Goal: Obtain resource: Download file/media

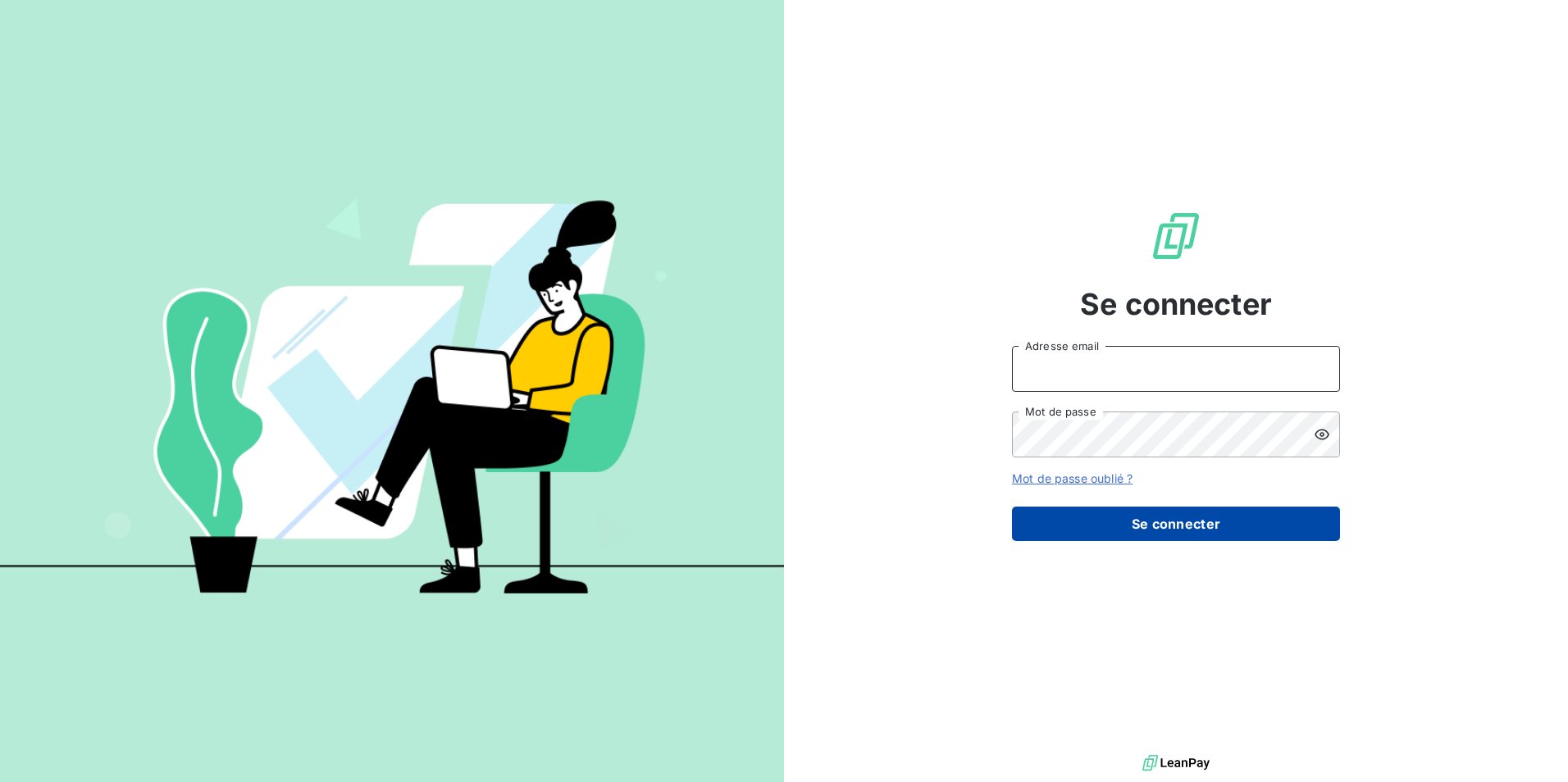
type input "[EMAIL_ADDRESS][DOMAIN_NAME]"
click at [1147, 525] on button "Se connecter" at bounding box center [1176, 523] width 328 height 34
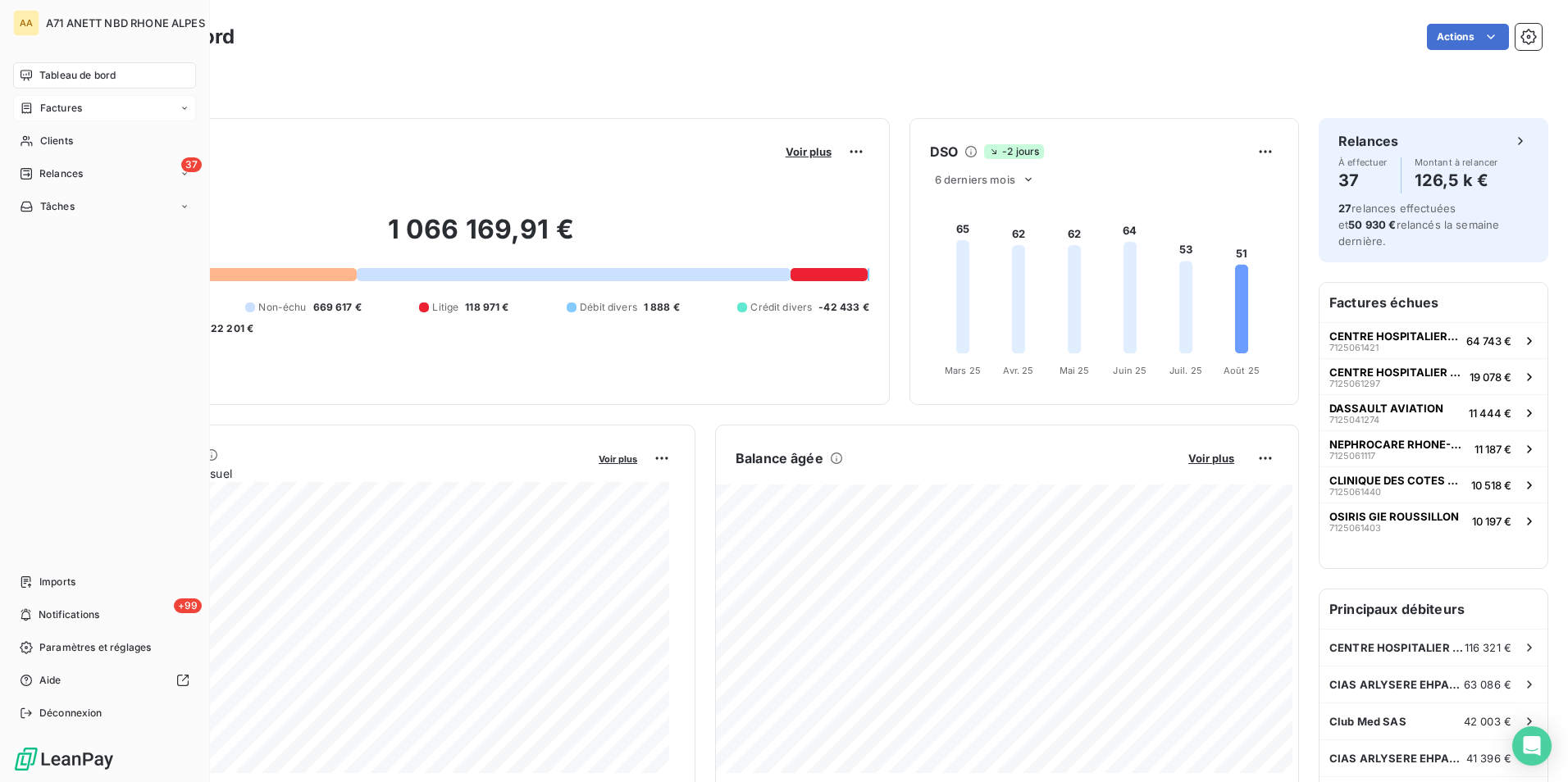
click at [105, 108] on div "Factures" at bounding box center [104, 108] width 183 height 26
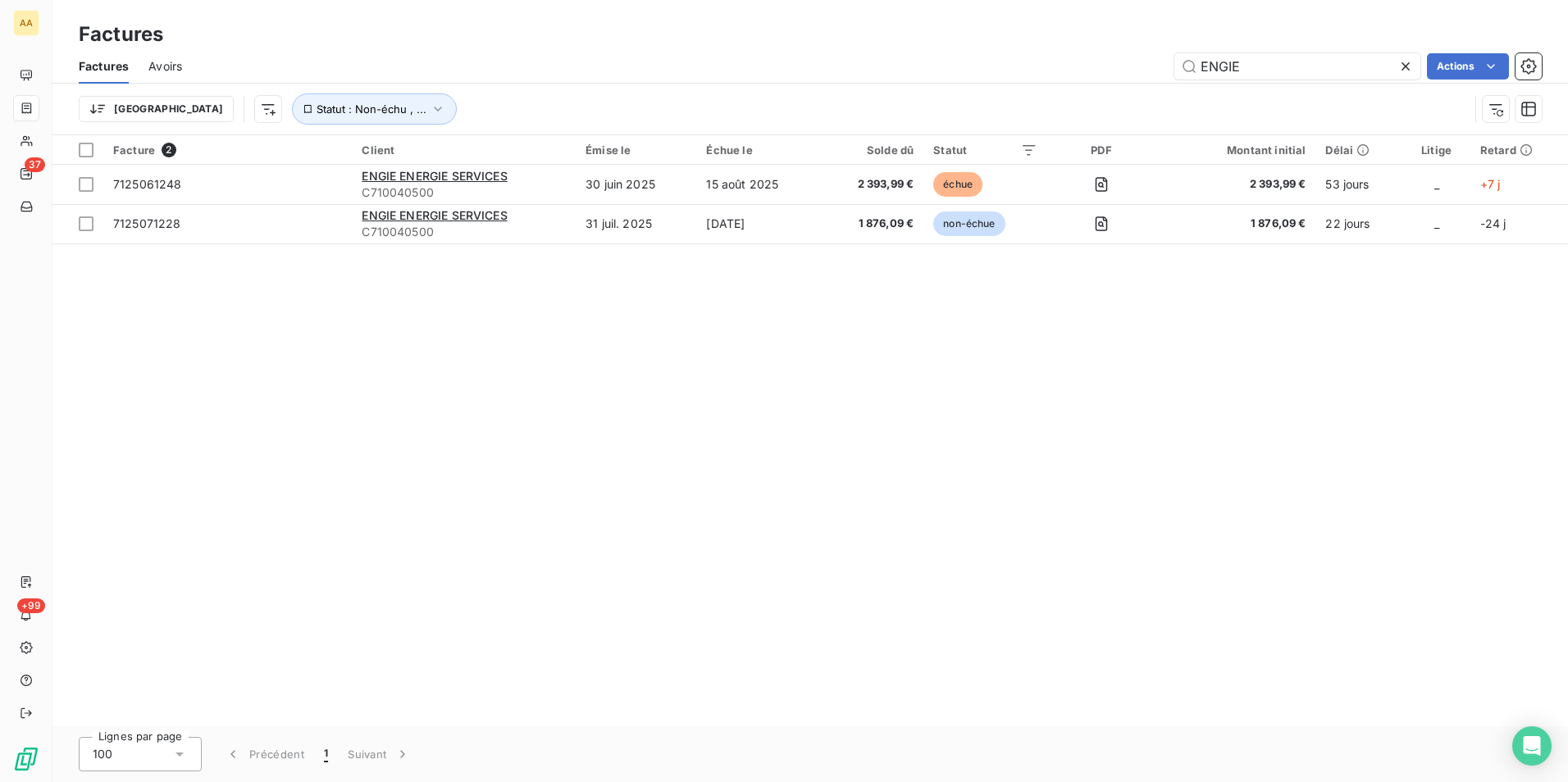
drag, startPoint x: 1294, startPoint y: 64, endPoint x: 1140, endPoint y: 52, distance: 154.5
click at [1141, 52] on div "Factures Avoirs ENGIE Actions" at bounding box center [810, 66] width 1516 height 34
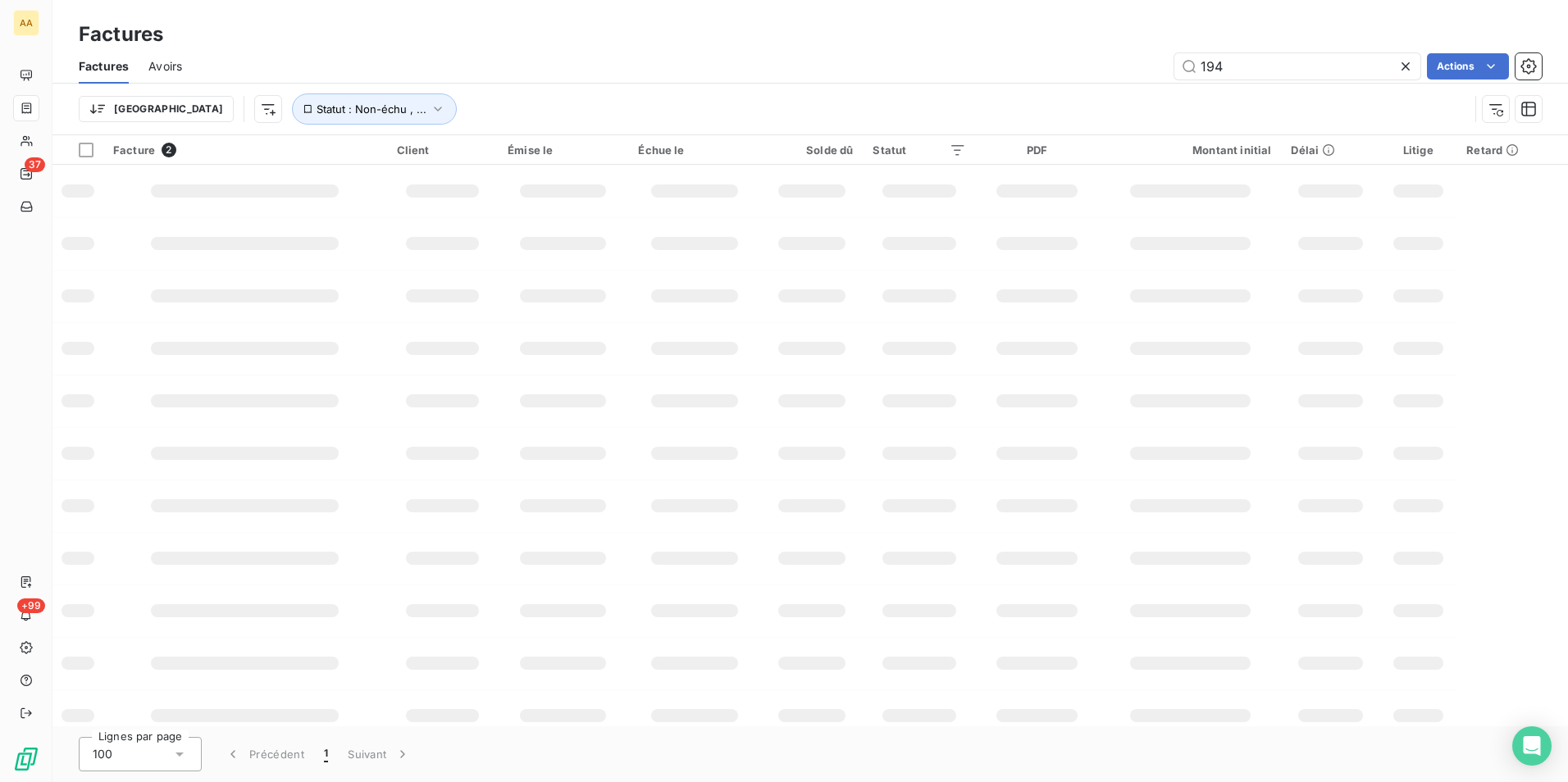
type input "194"
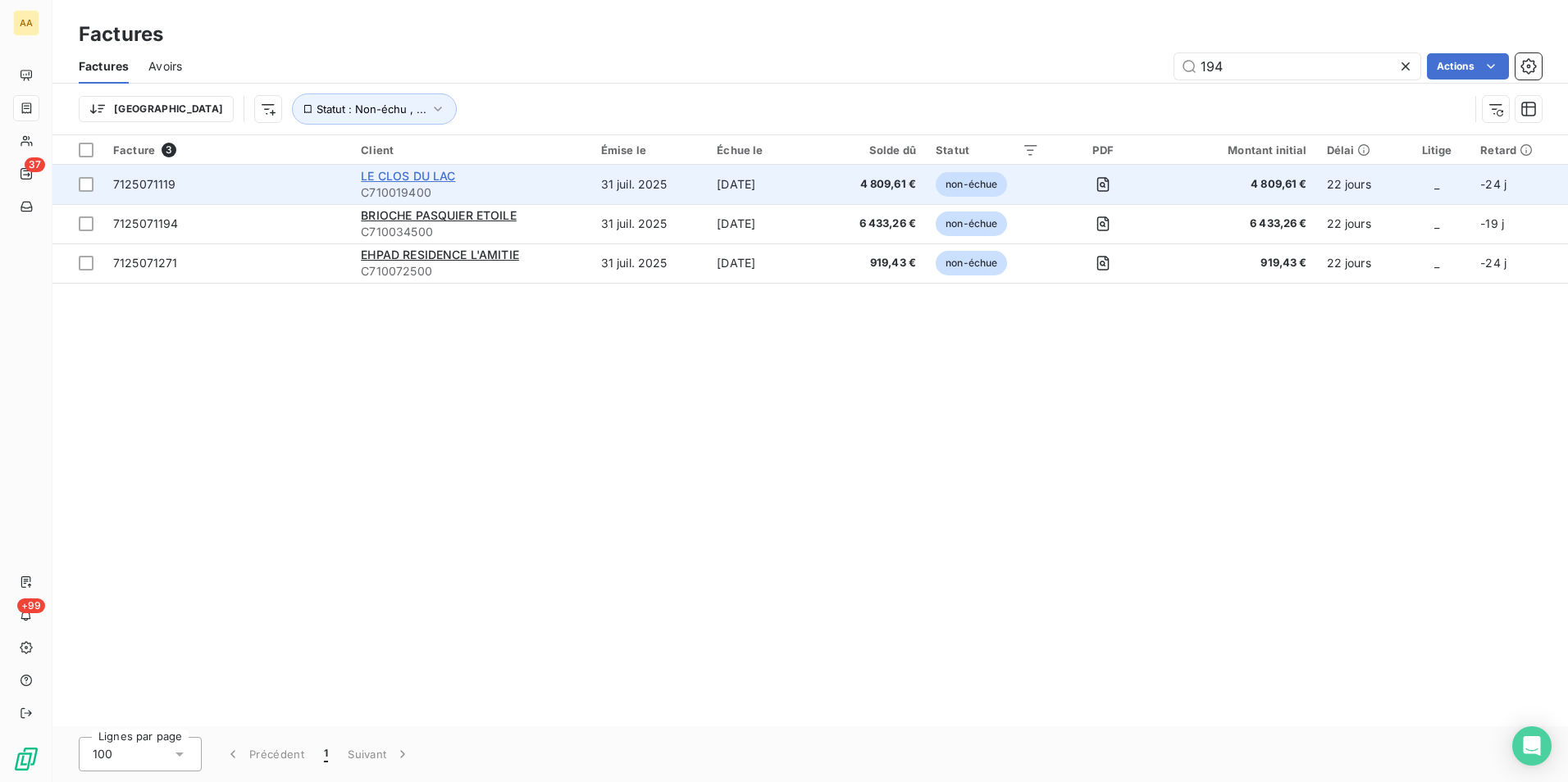
click at [387, 177] on span "LE CLOS DU LAC" at bounding box center [408, 176] width 94 height 14
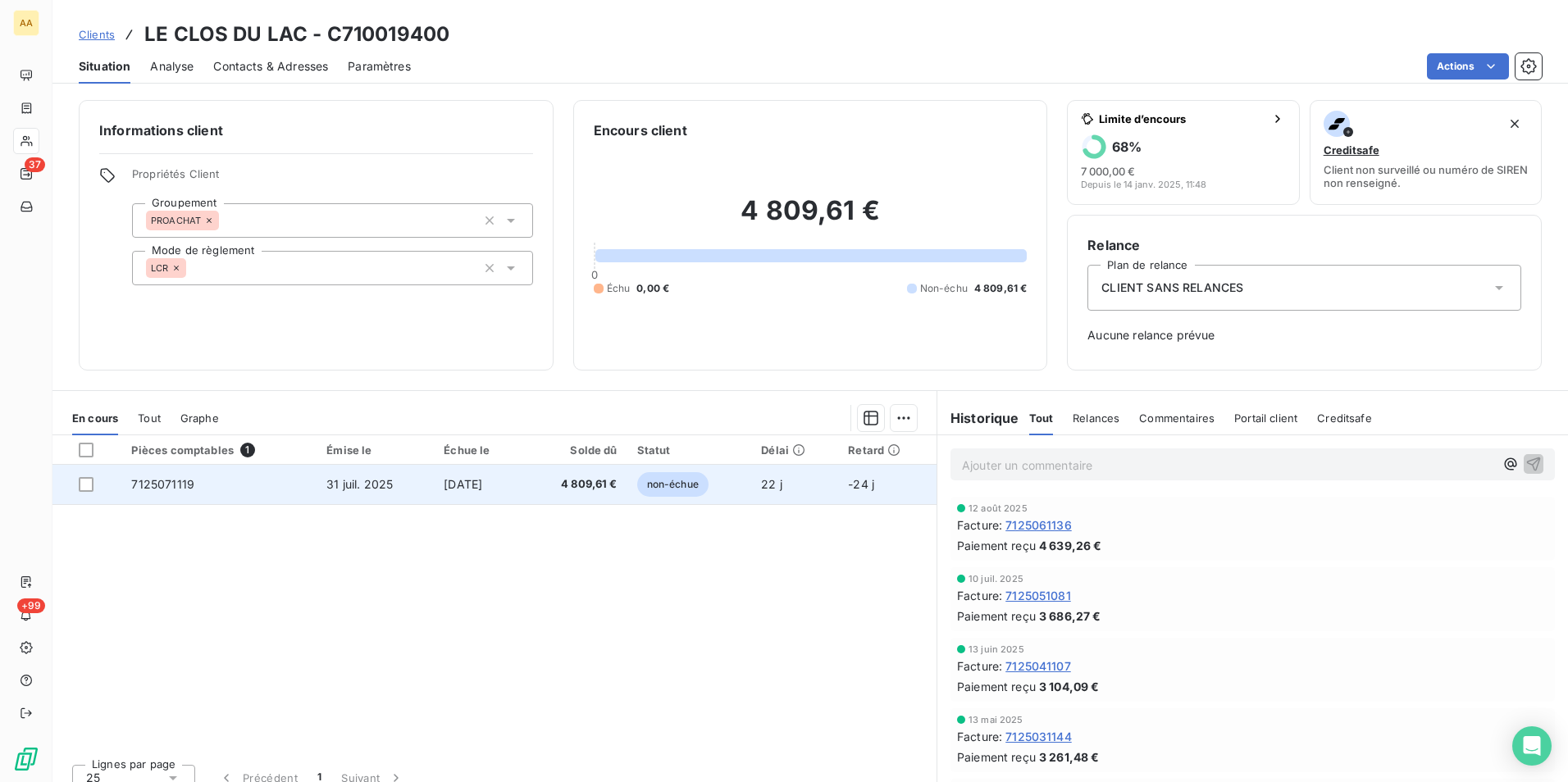
click at [172, 484] on span "7125071119" at bounding box center [163, 484] width 63 height 14
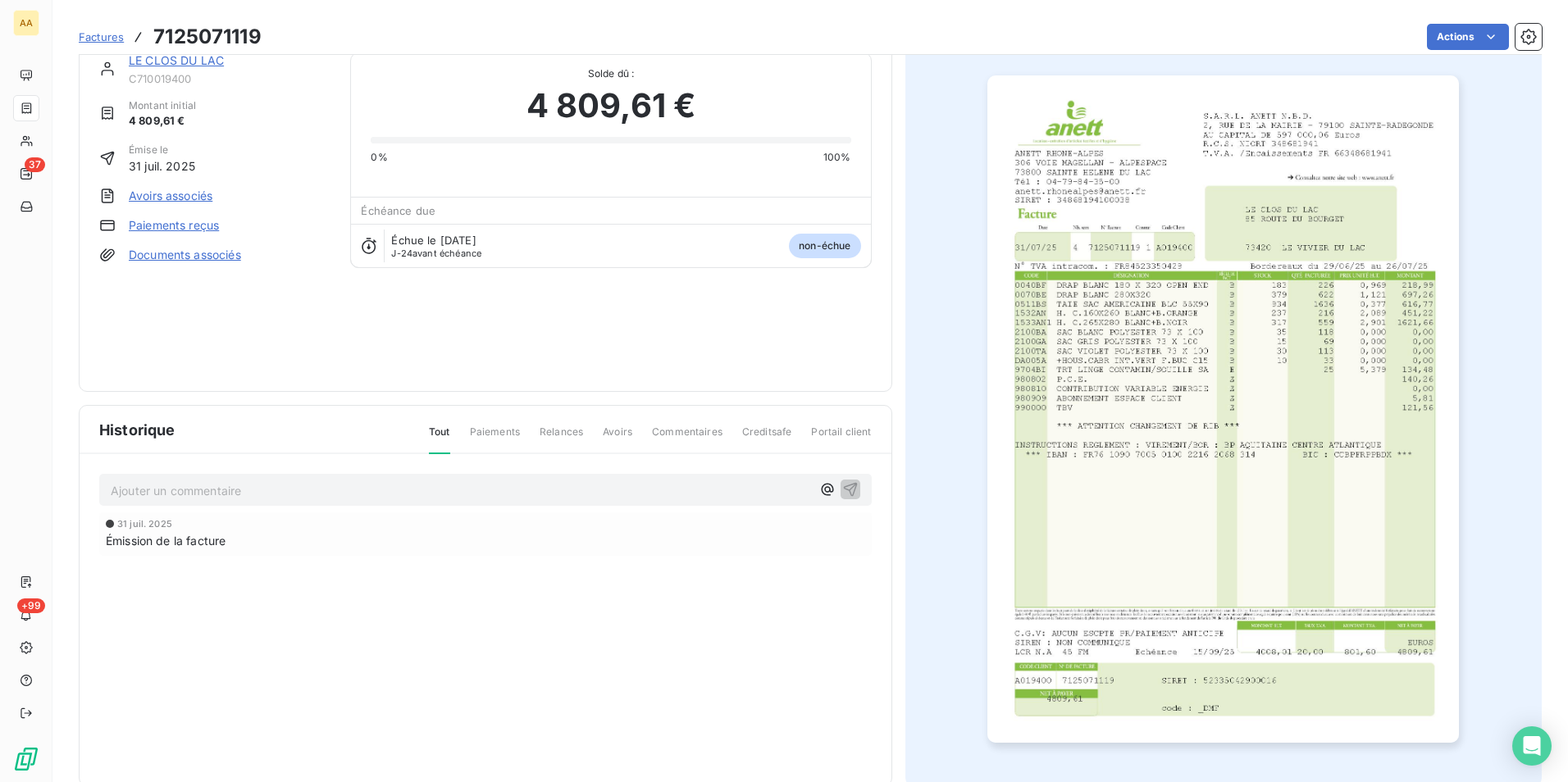
scroll to position [63, 0]
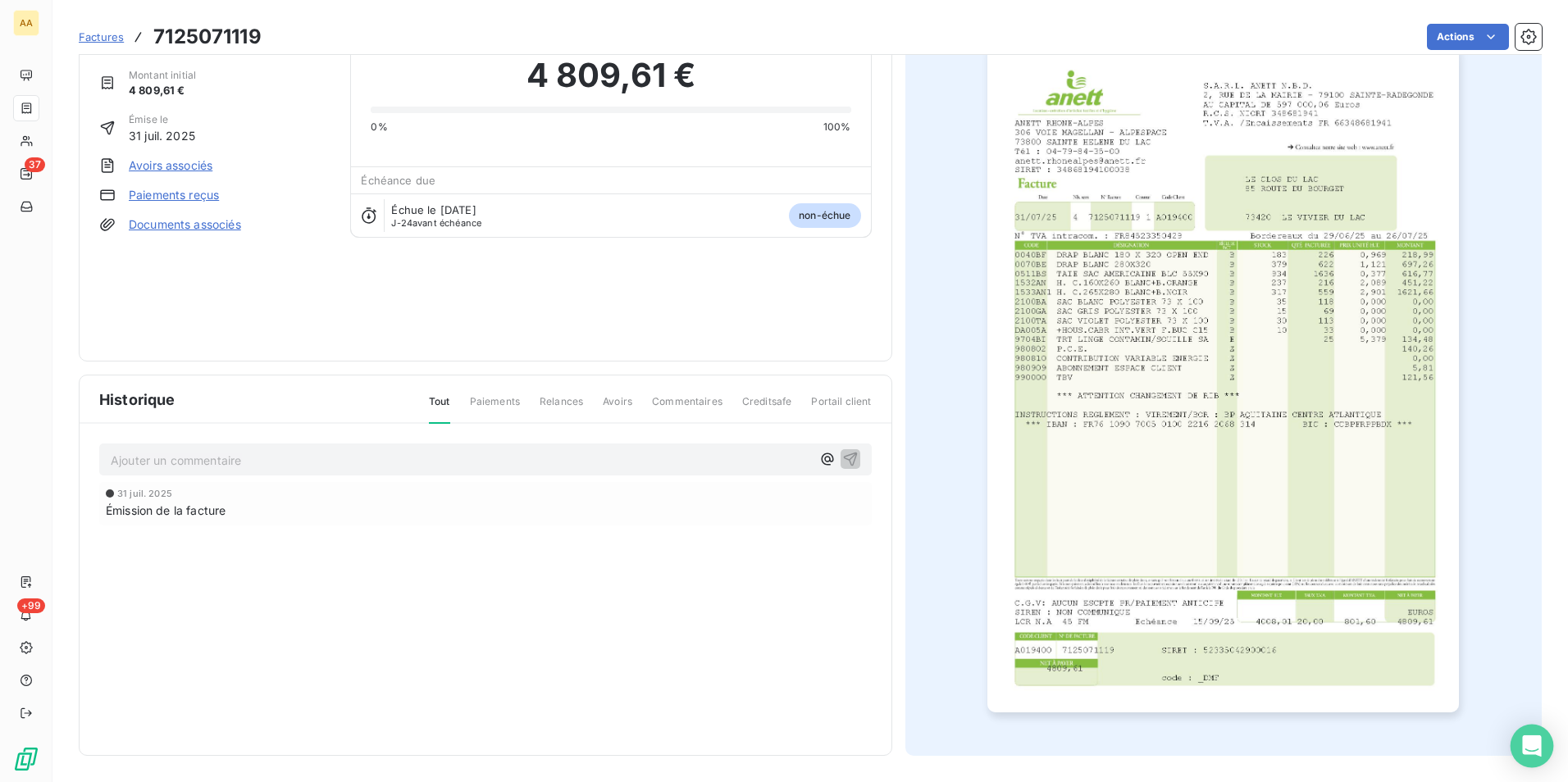
click at [1532, 748] on icon "Open Intercom Messenger" at bounding box center [1532, 746] width 19 height 21
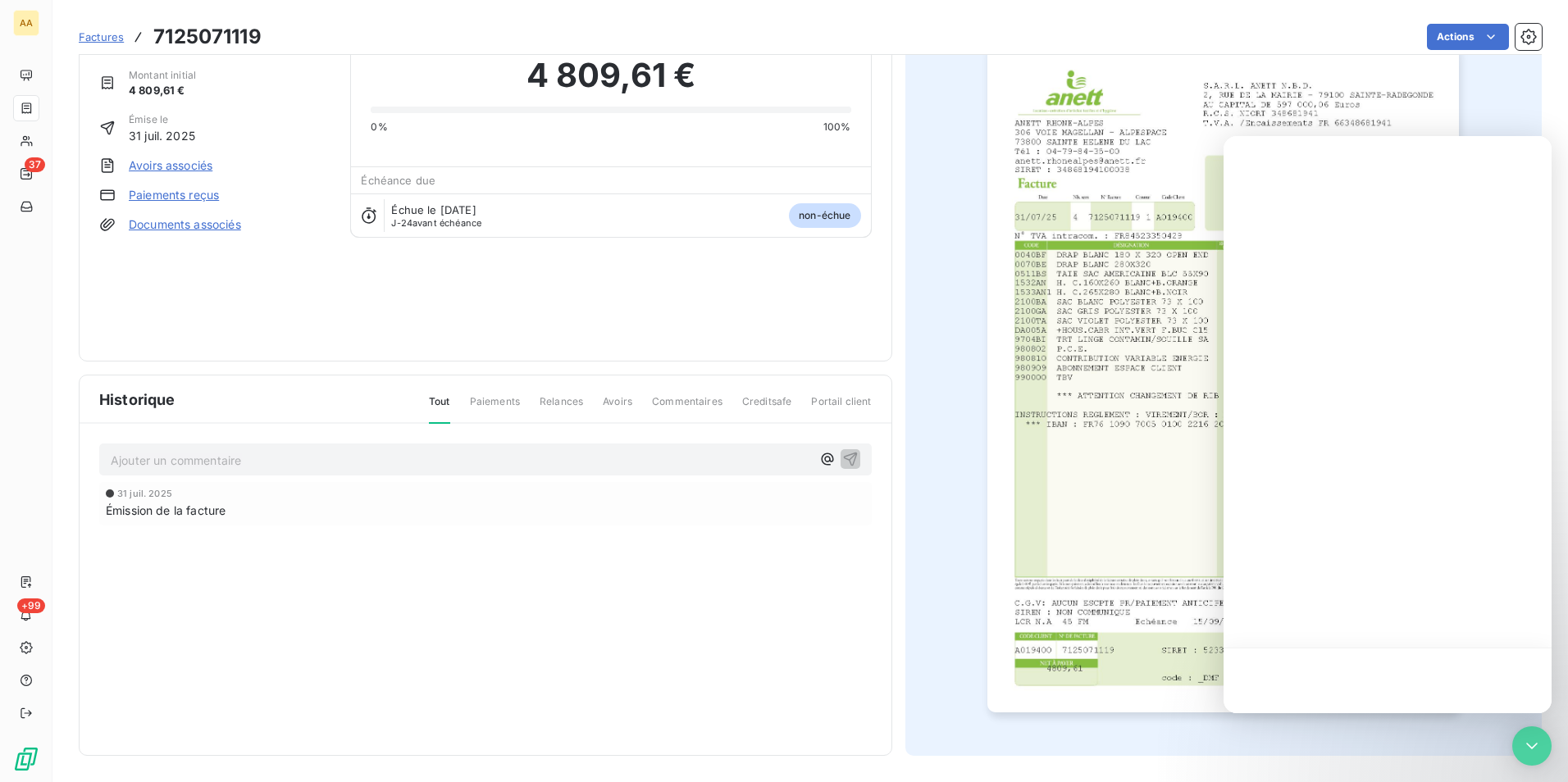
click at [1160, 519] on img "button" at bounding box center [1224, 379] width 472 height 668
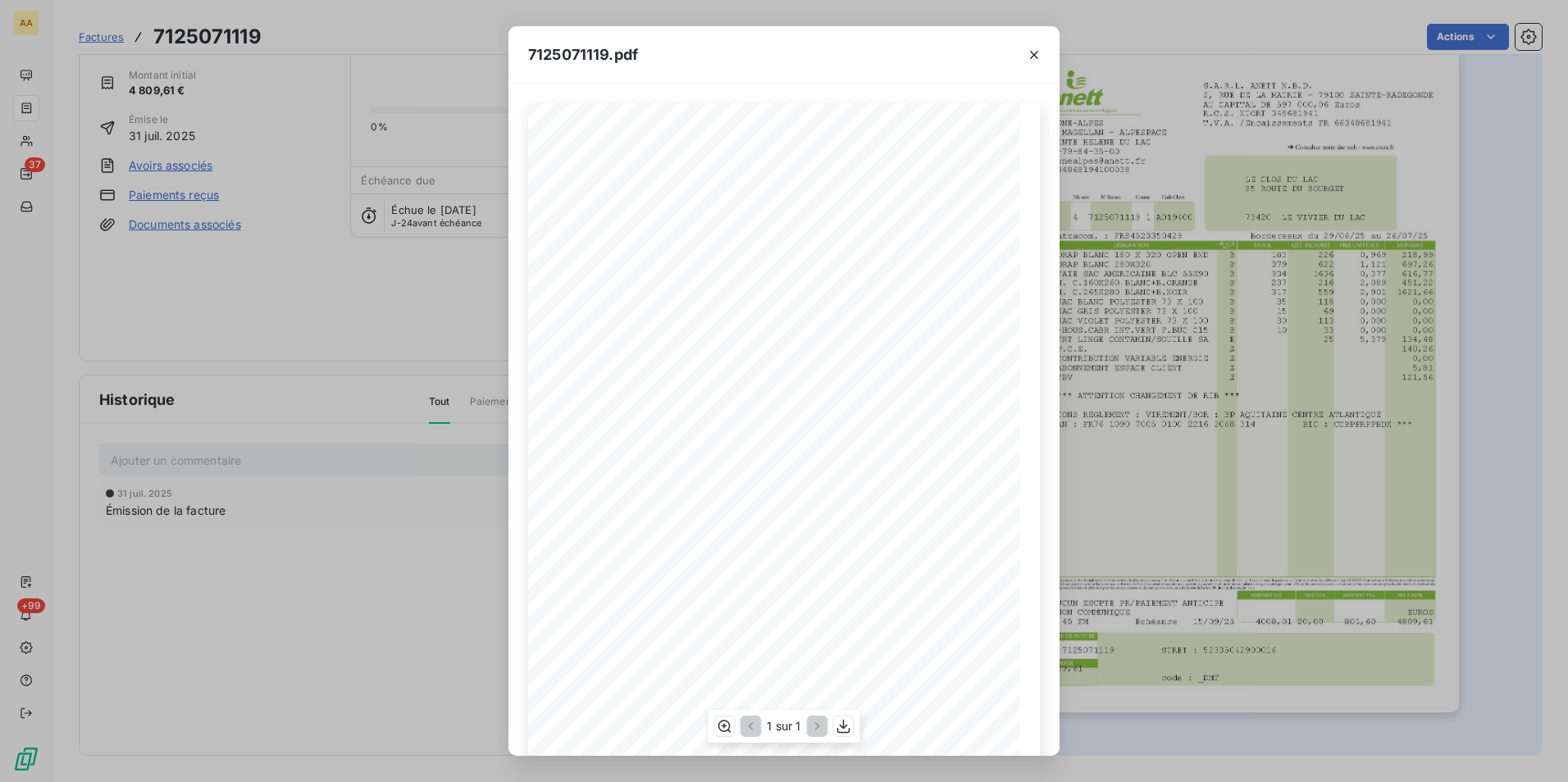
scroll to position [75, 0]
click at [841, 728] on icon "button" at bounding box center [843, 726] width 17 height 17
drag, startPoint x: 866, startPoint y: 52, endPoint x: -201, endPoint y: 348, distance: 1107.3
click at [0, 348] on html "AA 37 +99 Factures 7125071119 Actions LE CLOS DU LAC C710019400 Montant initial…" at bounding box center [784, 391] width 1568 height 782
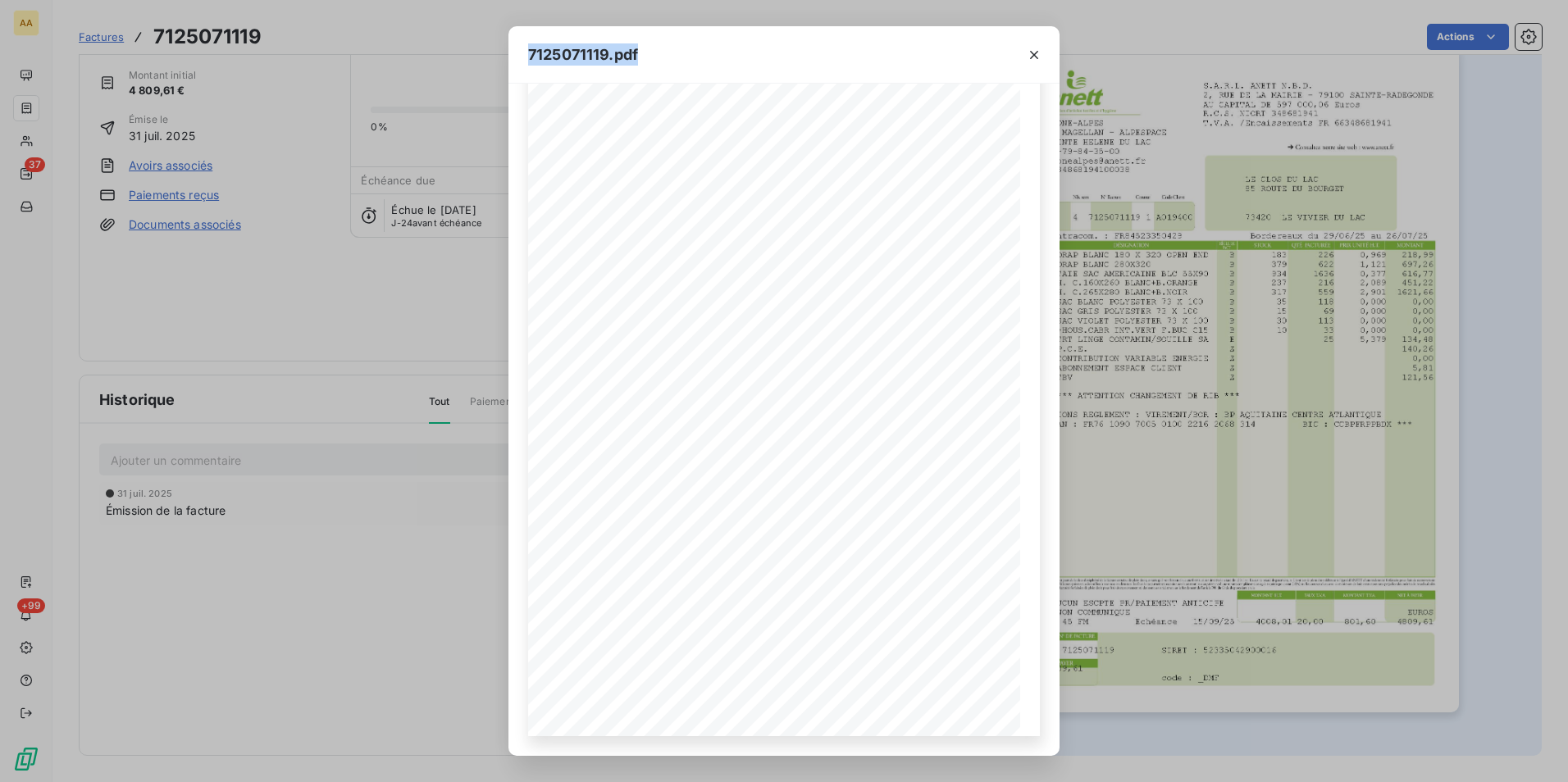
drag, startPoint x: 1032, startPoint y: 62, endPoint x: 1101, endPoint y: 5, distance: 89.5
click at [1032, 60] on icon "button" at bounding box center [1034, 54] width 17 height 17
